Goal: Information Seeking & Learning: Learn about a topic

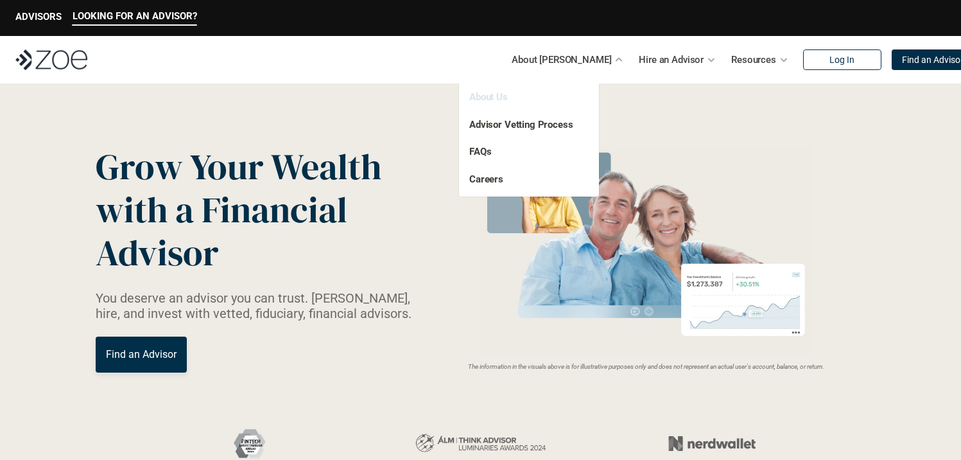
click at [498, 95] on link "About Us" at bounding box center [489, 97] width 39 height 12
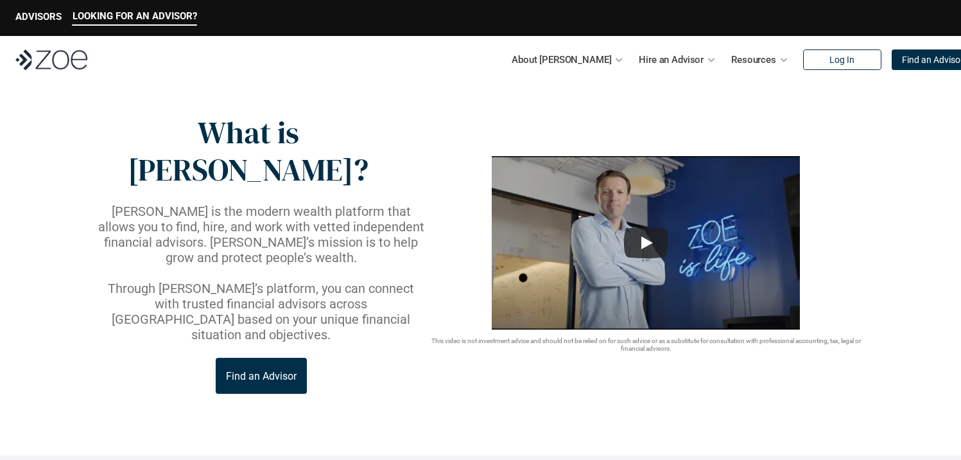
click at [639, 54] on p "Hire an Advisor" at bounding box center [671, 59] width 65 height 19
click at [691, 53] on div "About [PERSON_NAME] Hire an Advisor Resources Log In Find an Advisor" at bounding box center [743, 60] width 407 height 26
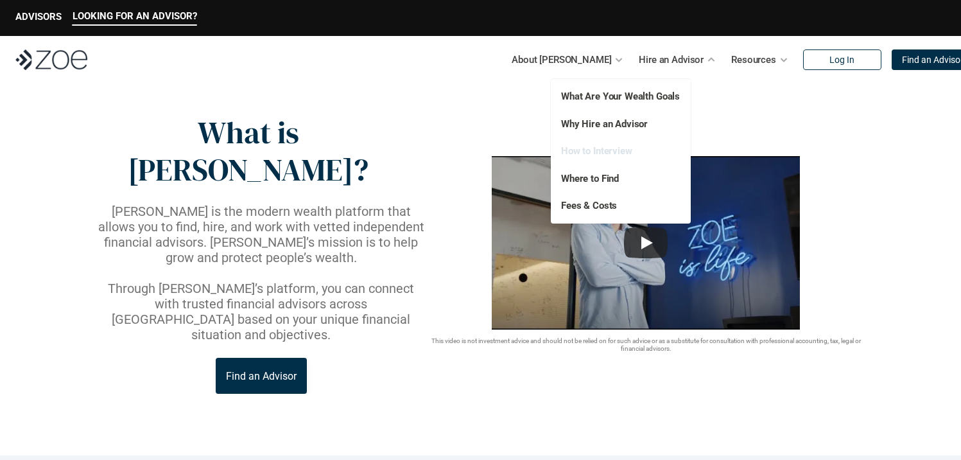
click at [598, 151] on link "How to Interview" at bounding box center [596, 151] width 71 height 12
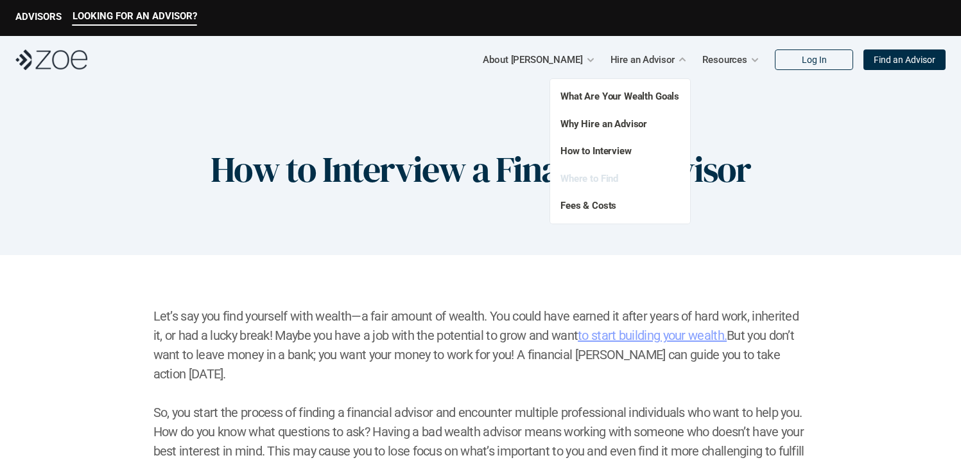
click at [601, 182] on link "Where to Find" at bounding box center [590, 179] width 58 height 12
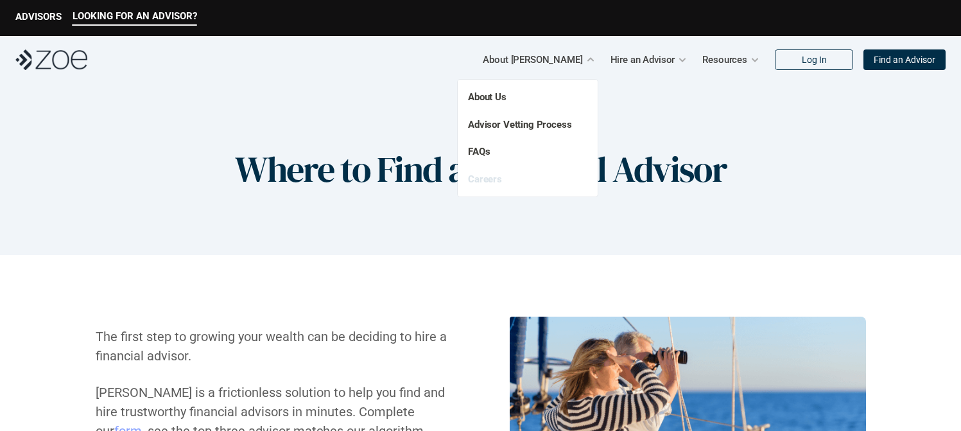
click at [487, 179] on link "Careers" at bounding box center [485, 179] width 34 height 12
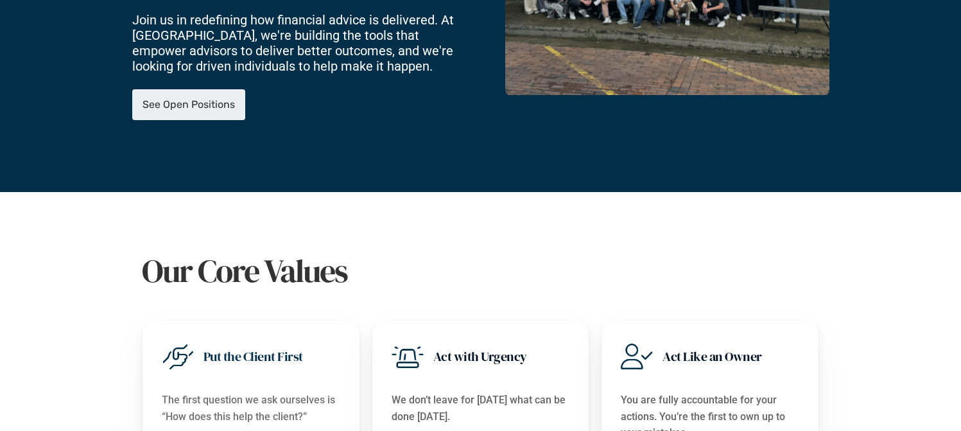
scroll to position [312, 0]
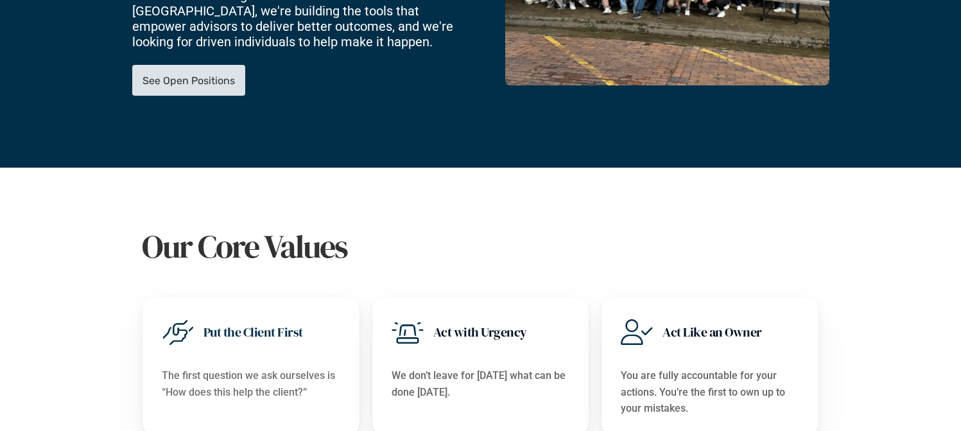
click at [213, 75] on p "See Open Positions" at bounding box center [189, 81] width 92 height 12
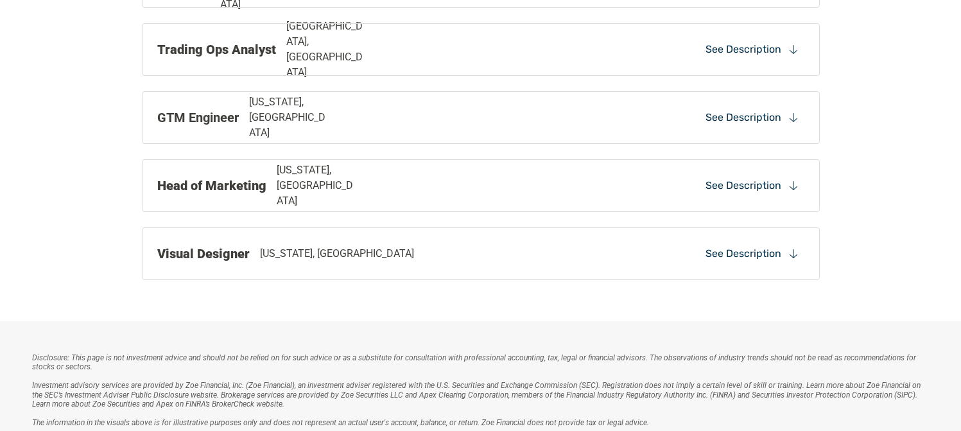
scroll to position [999, 0]
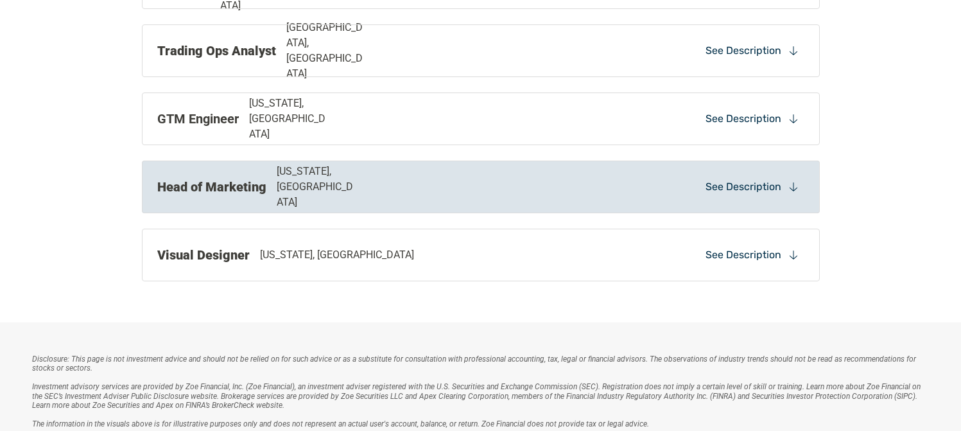
click at [312, 182] on p "[US_STATE], [GEOGRAPHIC_DATA]" at bounding box center [318, 187] width 82 height 46
